Goal: Navigation & Orientation: Find specific page/section

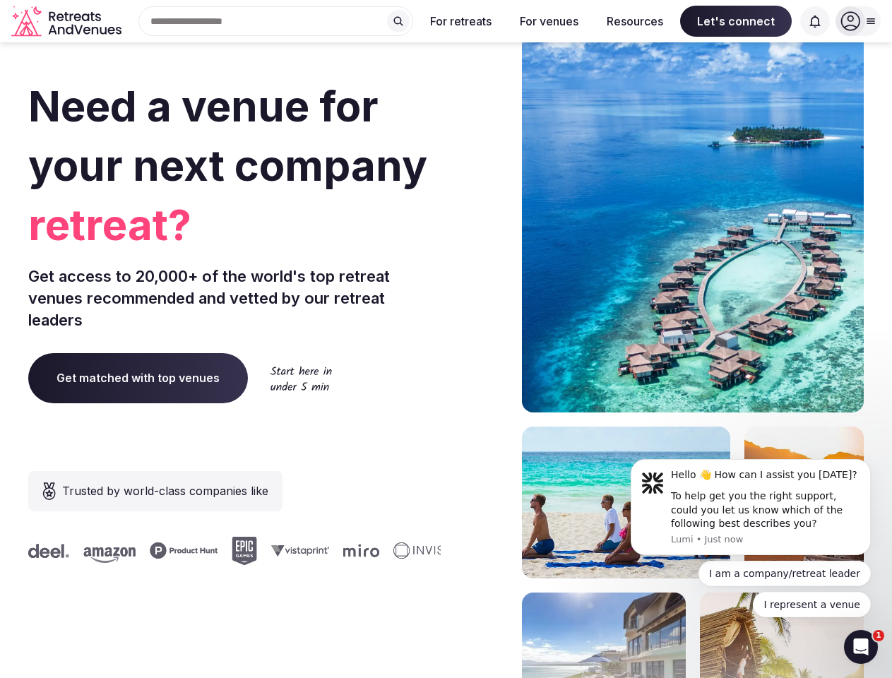
click at [446, 339] on div "Need a venue for your next company retreat? Get access to 20,000+ of the world'…" at bounding box center [446, 422] width 836 height 851
click at [276, 21] on div "Search Popular Destinations [GEOGRAPHIC_DATA], [GEOGRAPHIC_DATA] [GEOGRAPHIC_DA…" at bounding box center [270, 21] width 286 height 30
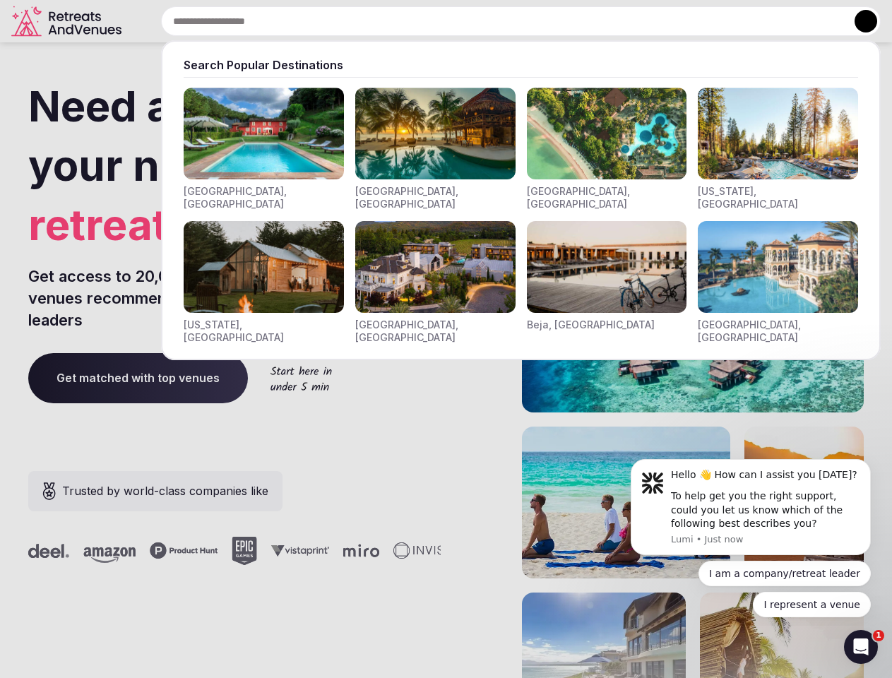
click at [398, 21] on input "text" at bounding box center [521, 21] width 720 height 30
click at [461, 21] on input "text" at bounding box center [521, 21] width 720 height 30
click at [549, 21] on input "text" at bounding box center [521, 21] width 720 height 30
click at [635, 21] on input "text" at bounding box center [521, 21] width 720 height 30
click at [736, 21] on input "text" at bounding box center [521, 21] width 720 height 30
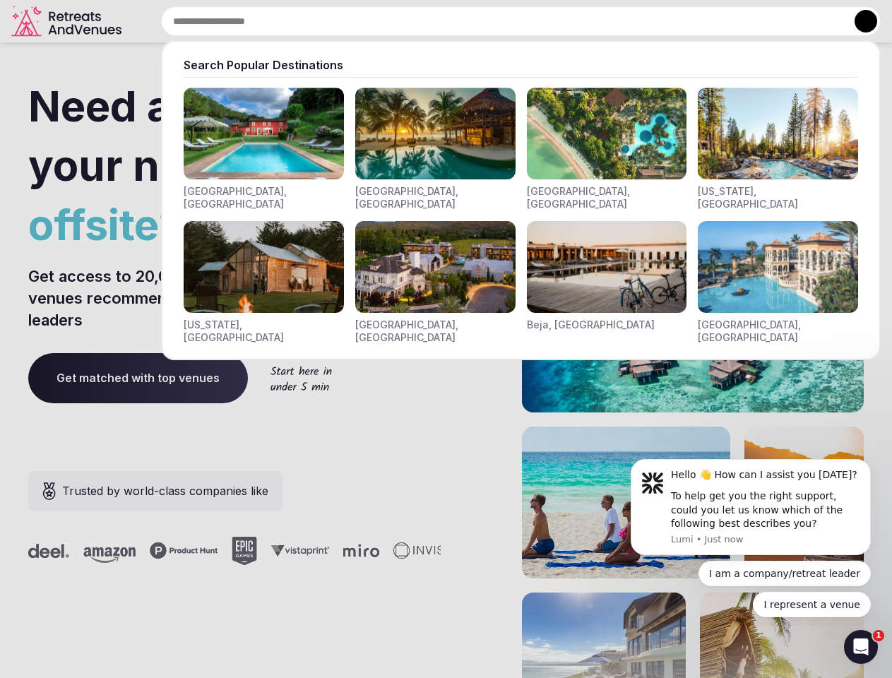
click at [815, 21] on input "text" at bounding box center [521, 21] width 720 height 30
